Goal: Find specific page/section: Find specific page/section

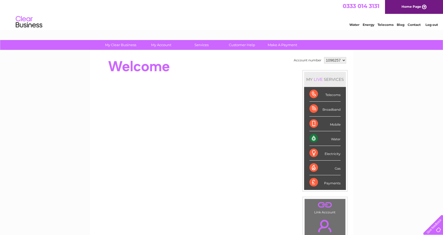
click at [384, 24] on link "Telecoms" at bounding box center [386, 25] width 16 height 4
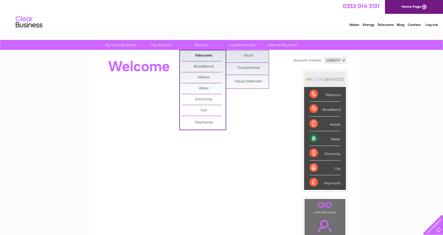
click at [202, 54] on link "Telecoms" at bounding box center [204, 55] width 44 height 11
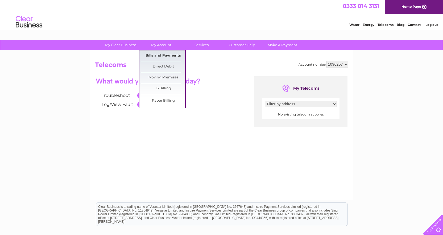
click at [161, 54] on link "Bills and Payments" at bounding box center [163, 55] width 44 height 11
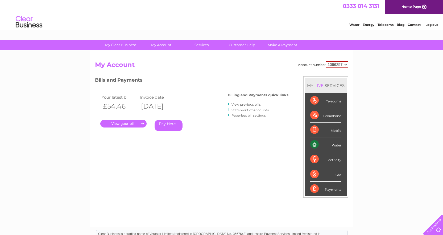
click at [313, 100] on div "Telecoms" at bounding box center [325, 100] width 31 height 15
click at [332, 100] on div "Telecoms" at bounding box center [325, 100] width 31 height 15
click at [414, 23] on link "Contact" at bounding box center [414, 25] width 13 height 4
